Goal: Task Accomplishment & Management: Manage account settings

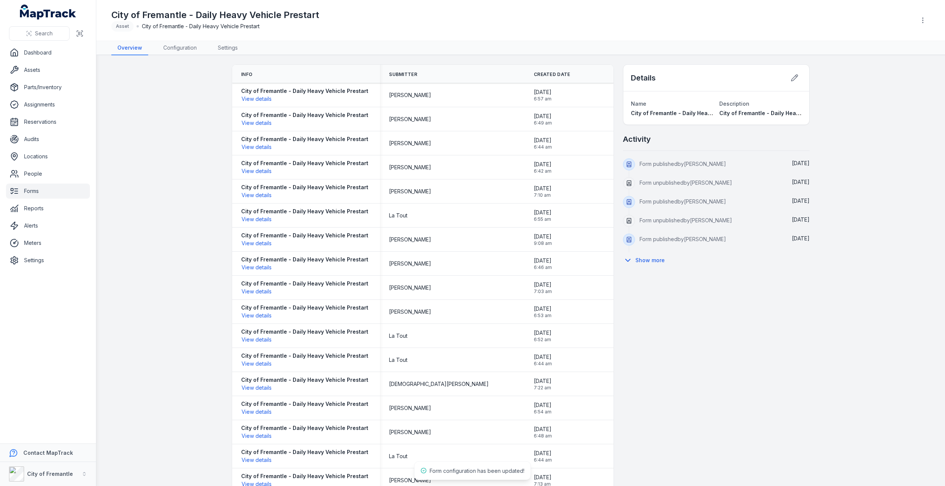
scroll to position [9, 0]
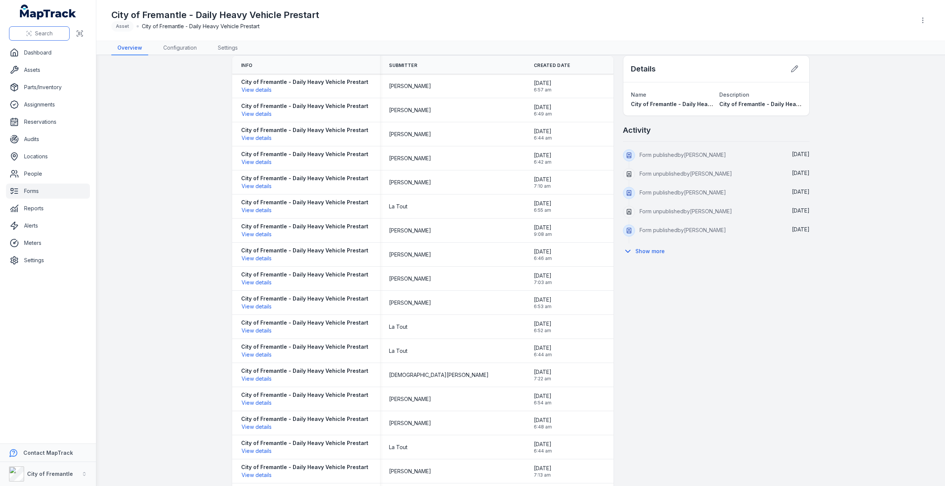
click at [39, 32] on span "Search" at bounding box center [44, 34] width 18 height 8
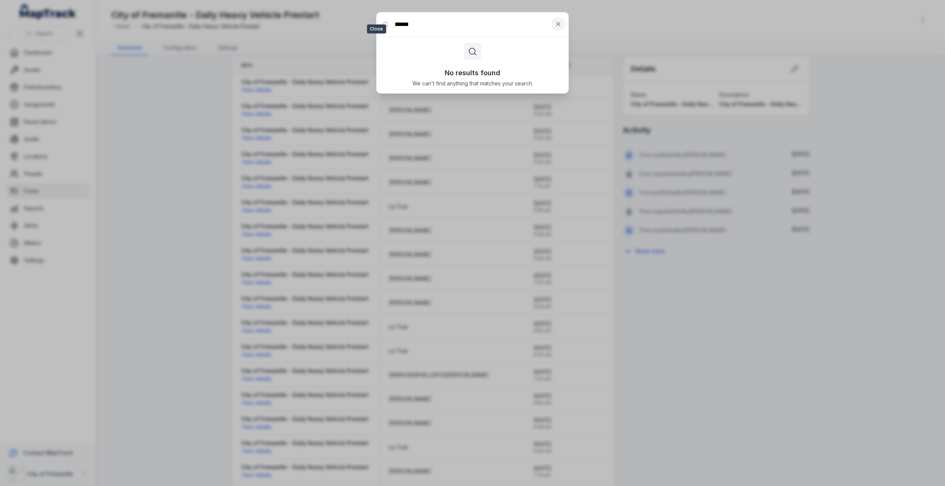
type input "******"
click at [556, 23] on icon at bounding box center [559, 24] width 8 height 8
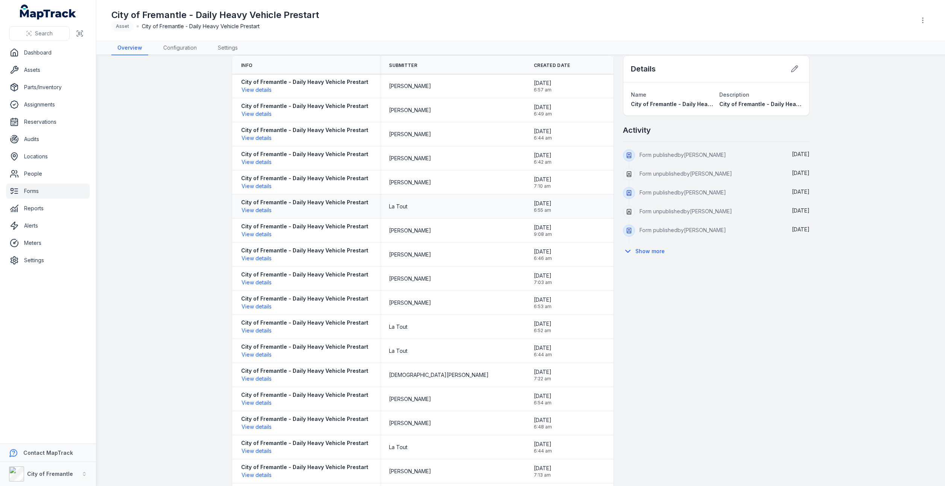
click at [324, 210] on div "City of Fremantle - Daily Heavy Vehicle Prestart View details" at bounding box center [304, 207] width 127 height 16
click at [190, 47] on link "Configuration" at bounding box center [180, 48] width 46 height 14
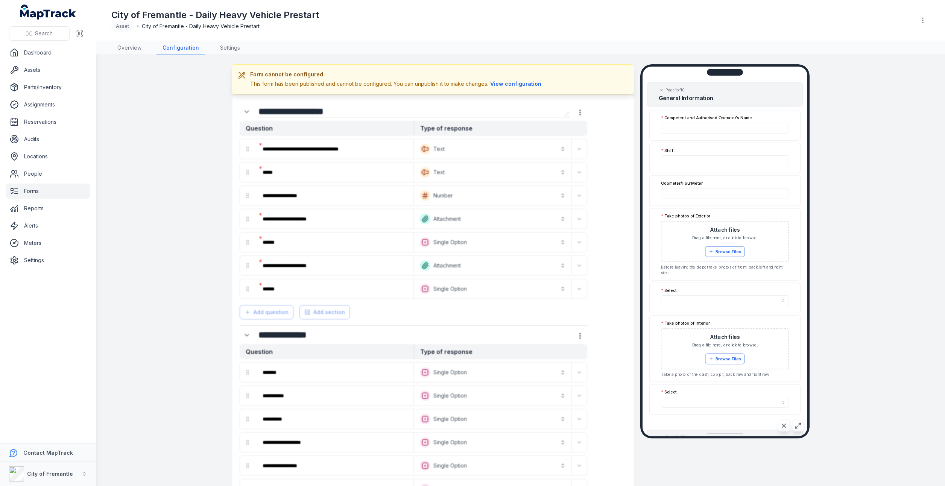
click at [518, 81] on button "View configuration" at bounding box center [515, 84] width 55 height 8
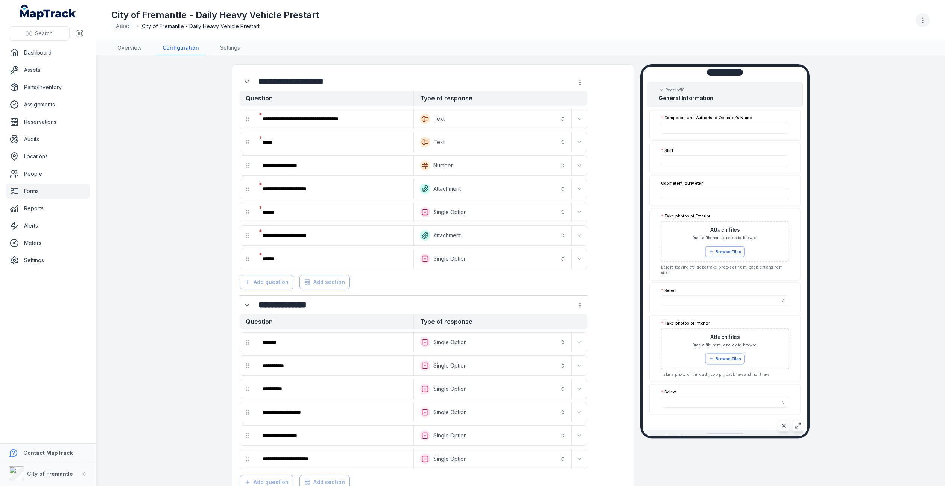
click at [921, 21] on icon "button" at bounding box center [923, 21] width 8 height 8
click at [887, 40] on div "Unpublish form" at bounding box center [885, 40] width 84 height 14
